Goal: Navigation & Orientation: Find specific page/section

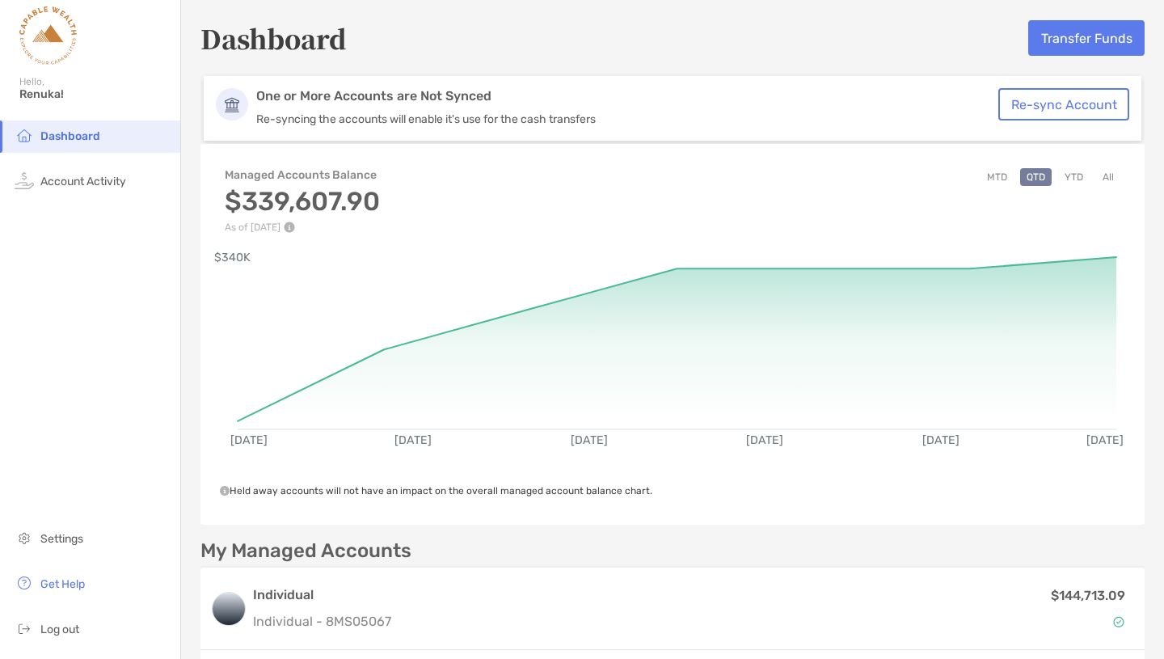
click at [107, 176] on span "Account Activity" at bounding box center [83, 182] width 86 height 14
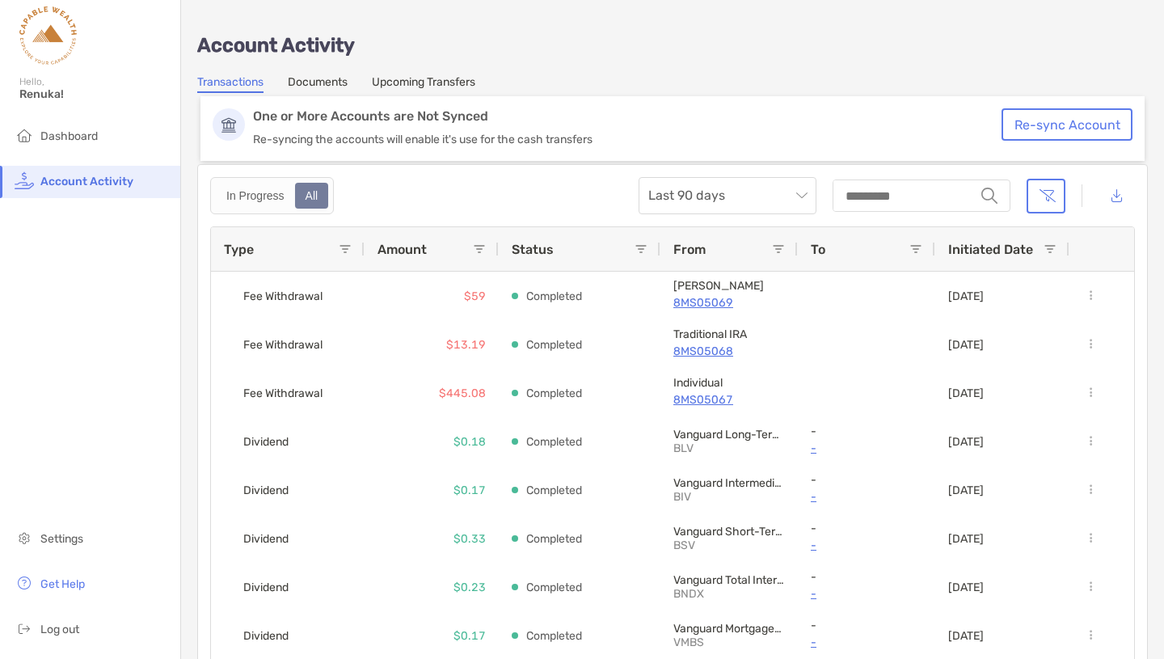
click at [73, 139] on span "Dashboard" at bounding box center [68, 136] width 57 height 14
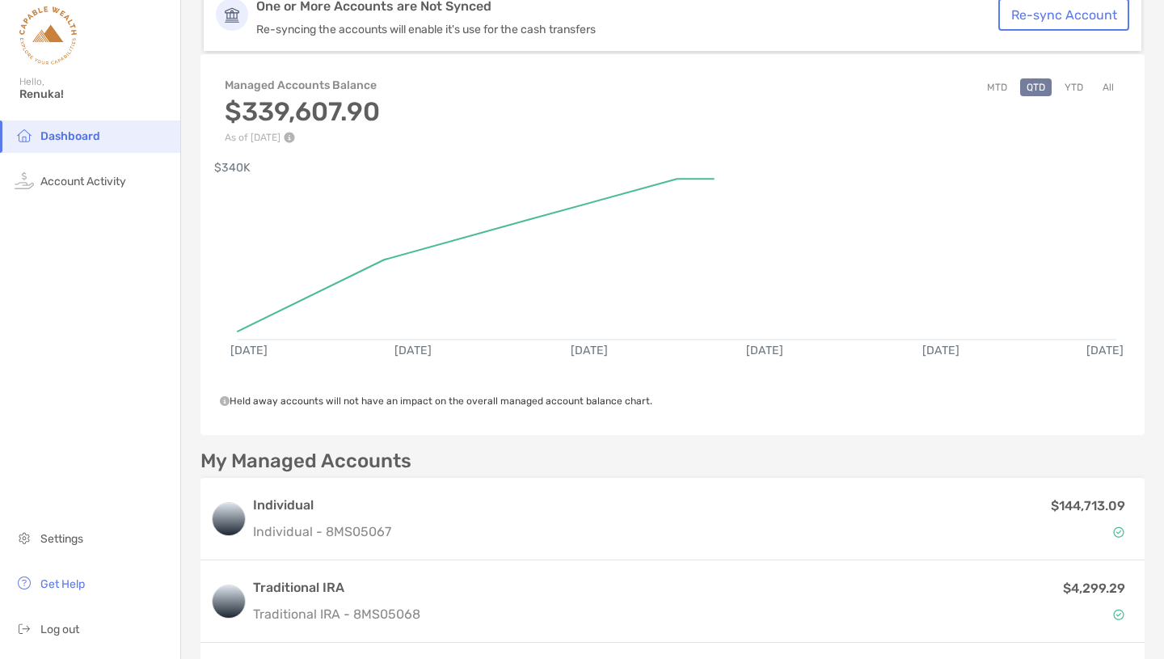
scroll to position [93, 0]
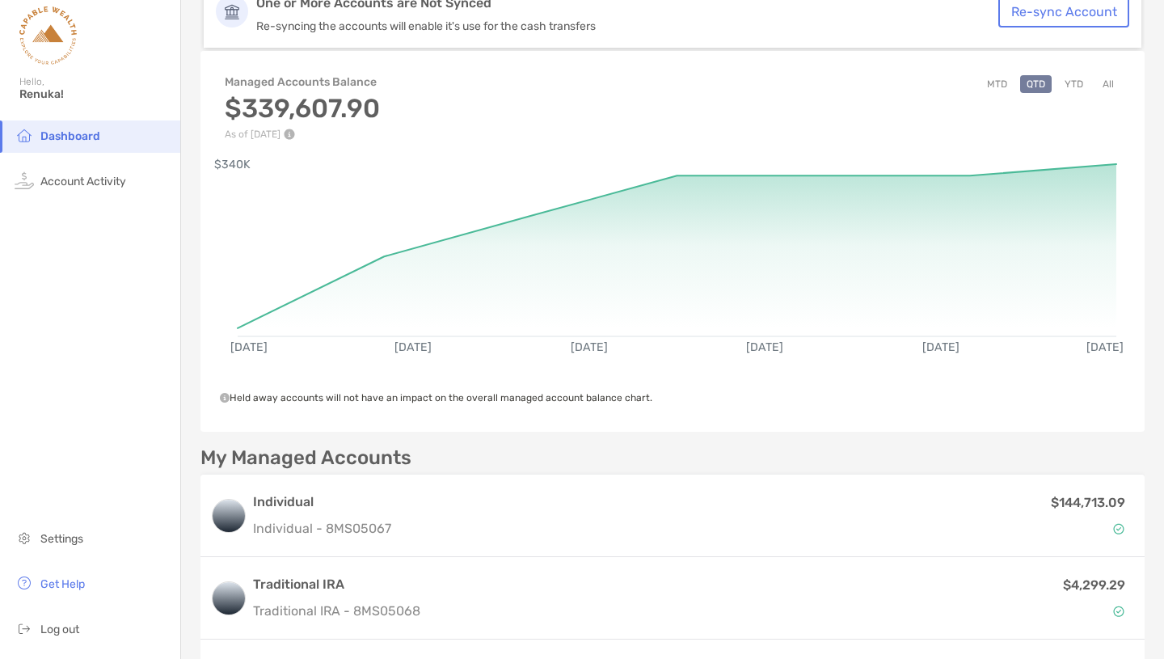
click at [385, 520] on p "Individual - 8MS05067" at bounding box center [322, 528] width 138 height 20
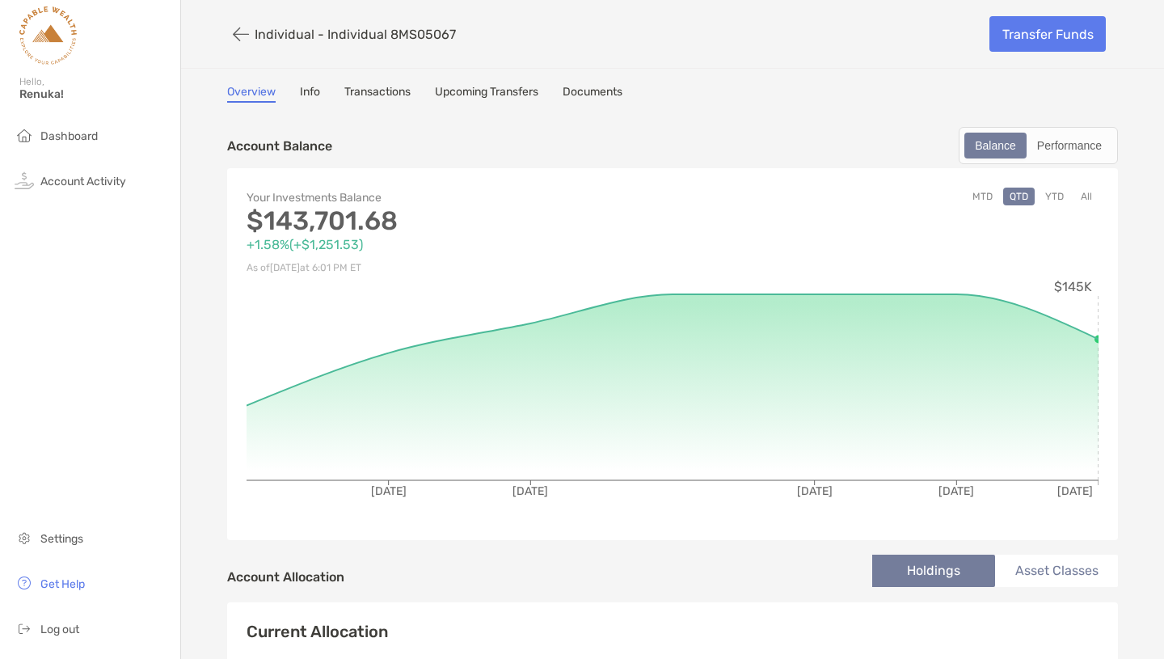
click at [105, 136] on li "Dashboard" at bounding box center [90, 136] width 180 height 32
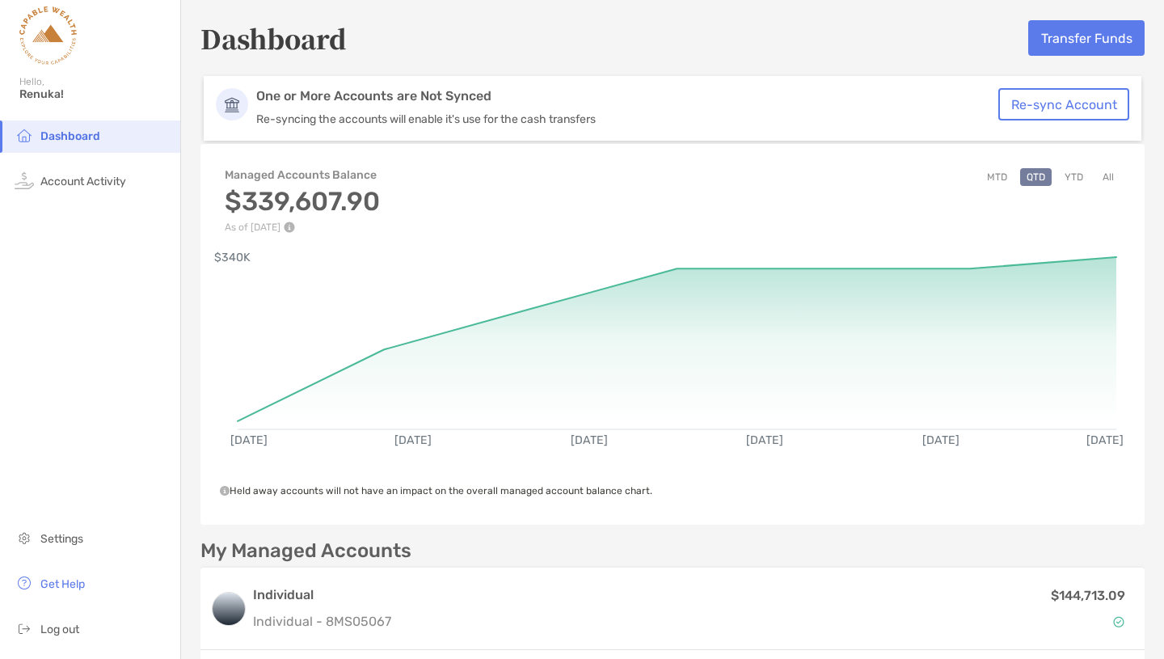
click at [74, 618] on li "Log out" at bounding box center [90, 629] width 180 height 32
